Goal: Navigation & Orientation: Understand site structure

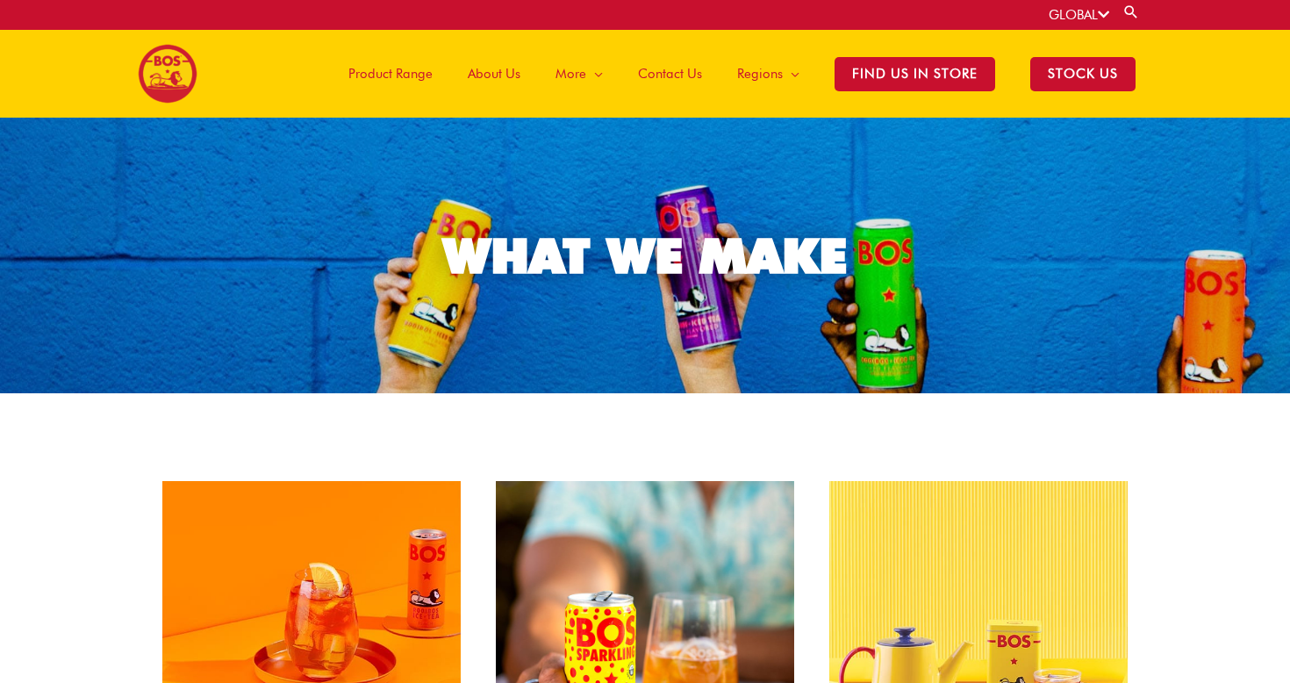
click at [506, 79] on span "About Us" at bounding box center [494, 73] width 53 height 53
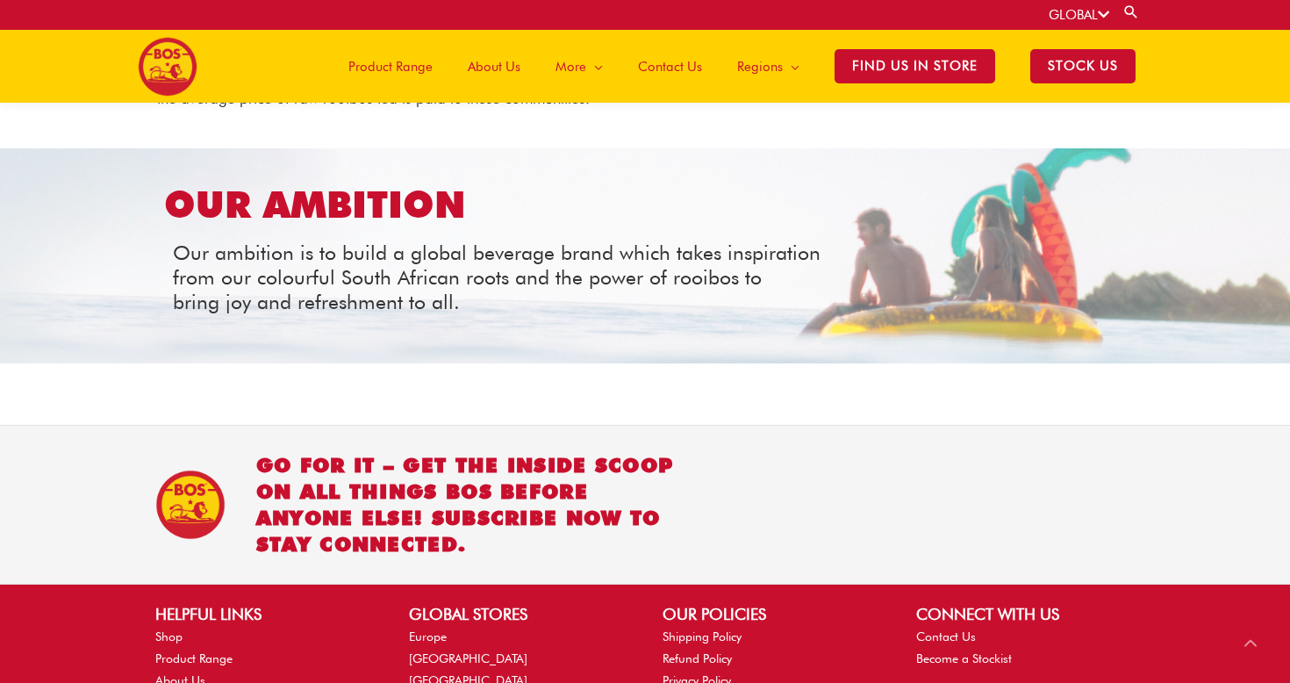
scroll to position [2022, 0]
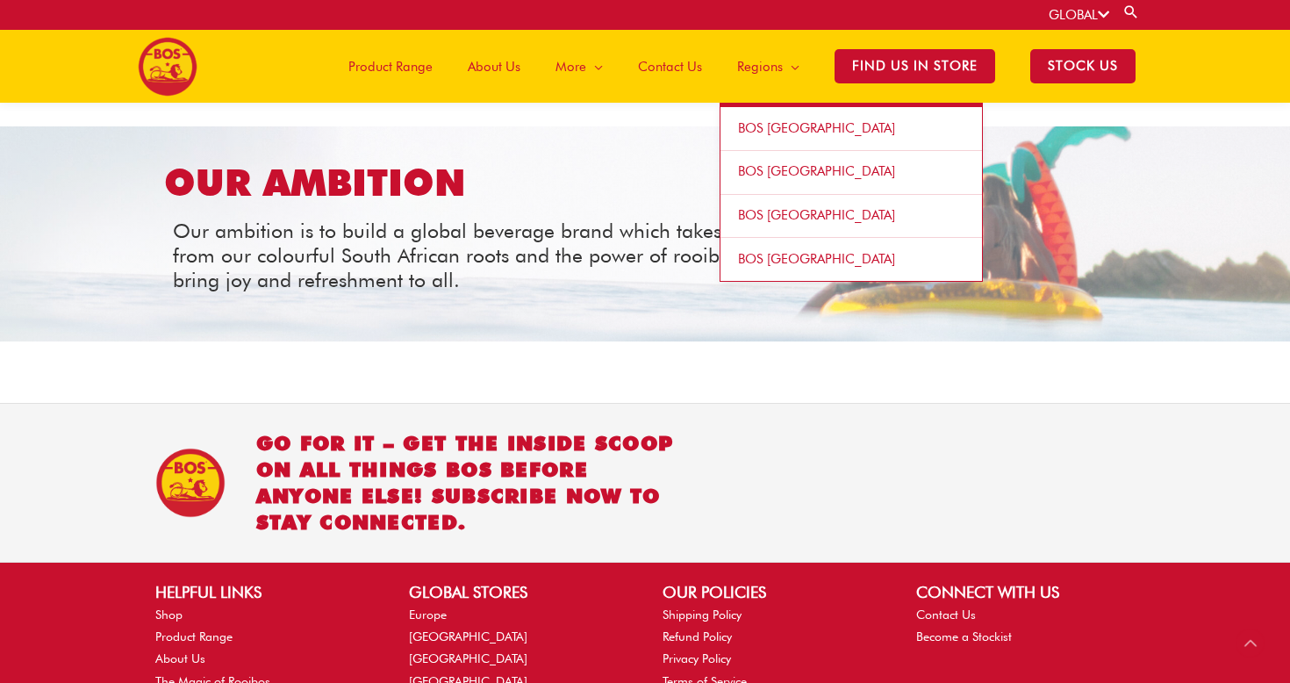
click at [797, 129] on span "BOS [GEOGRAPHIC_DATA]" at bounding box center [816, 128] width 157 height 16
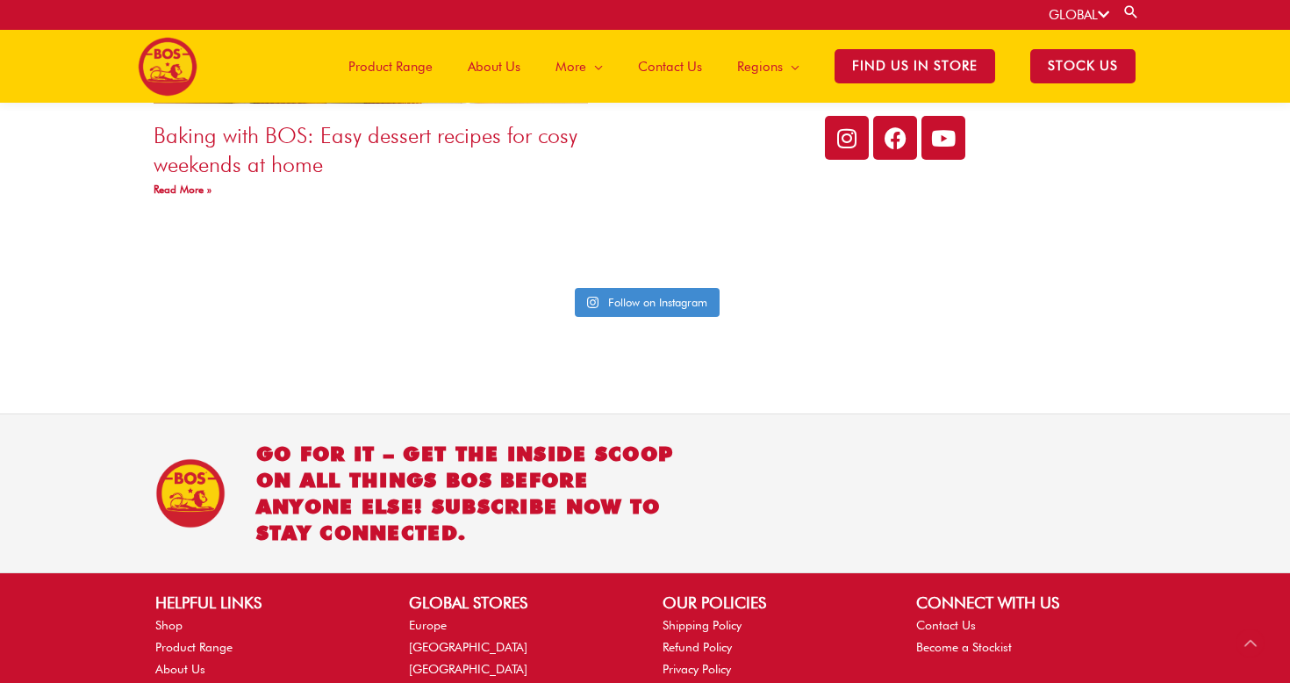
scroll to position [4250, 0]
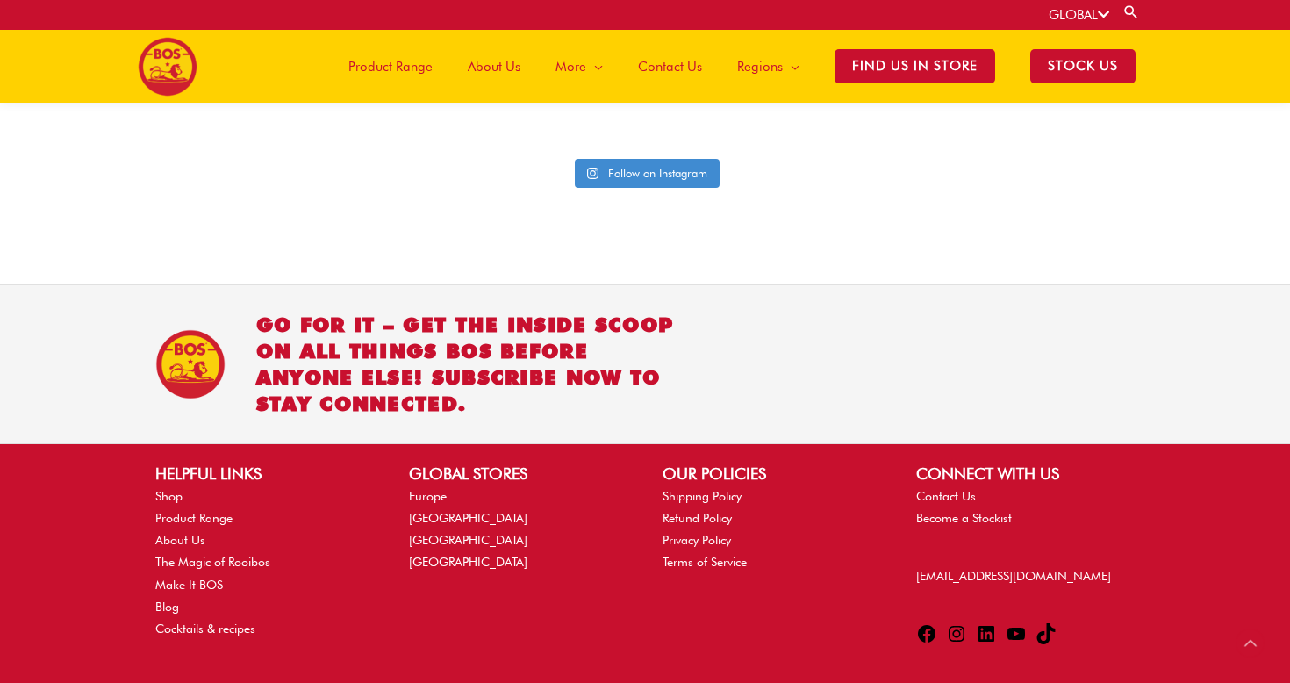
click at [162, 81] on img at bounding box center [168, 67] width 60 height 60
